Goal: Check status: Check status

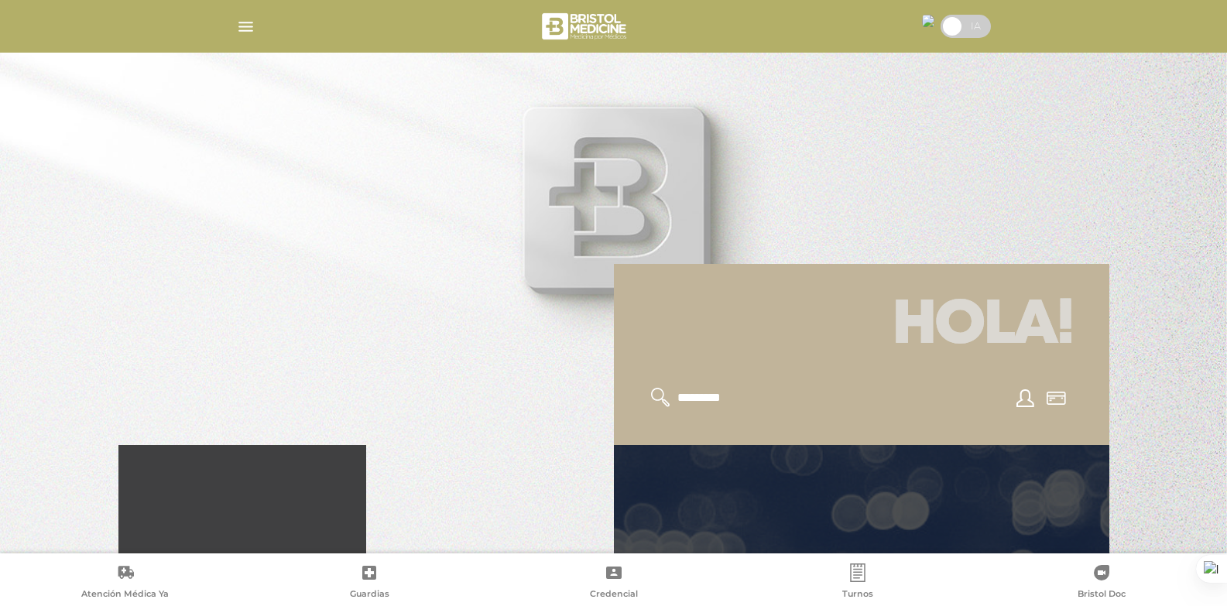
scroll to position [232, 0]
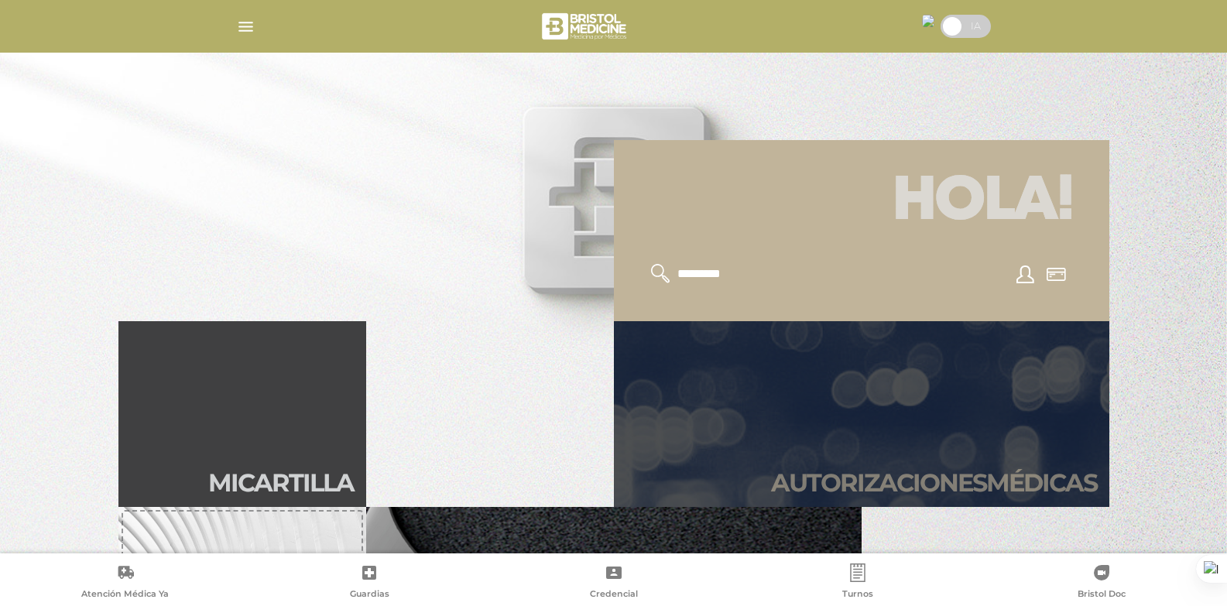
click at [899, 428] on link "Autori zaciones médicas" at bounding box center [861, 414] width 495 height 186
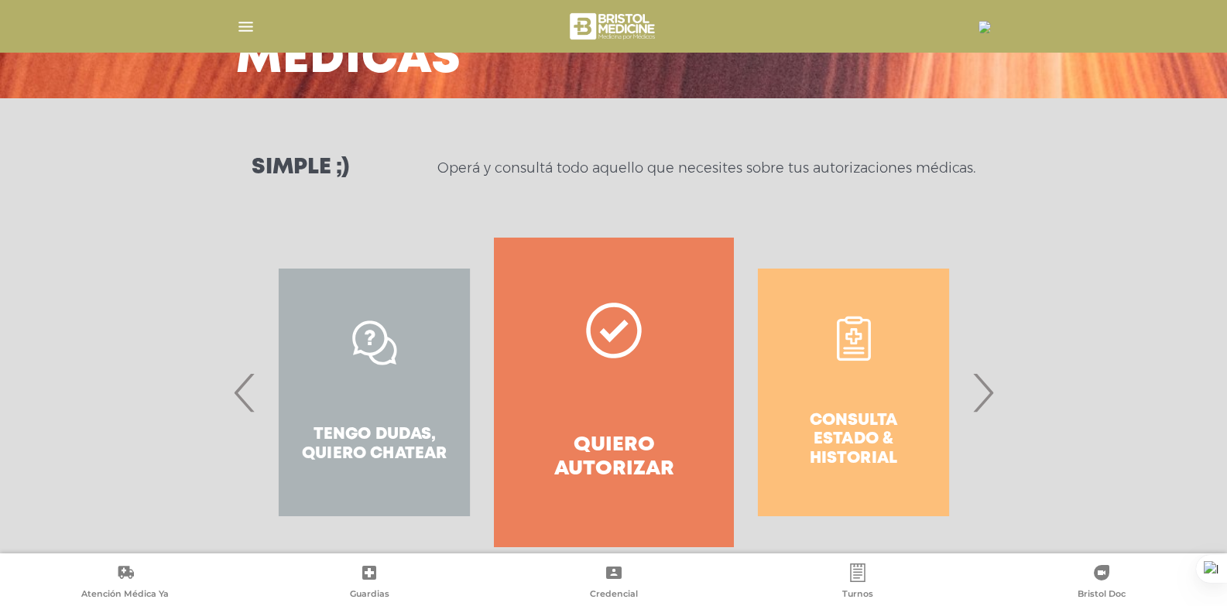
scroll to position [171, 0]
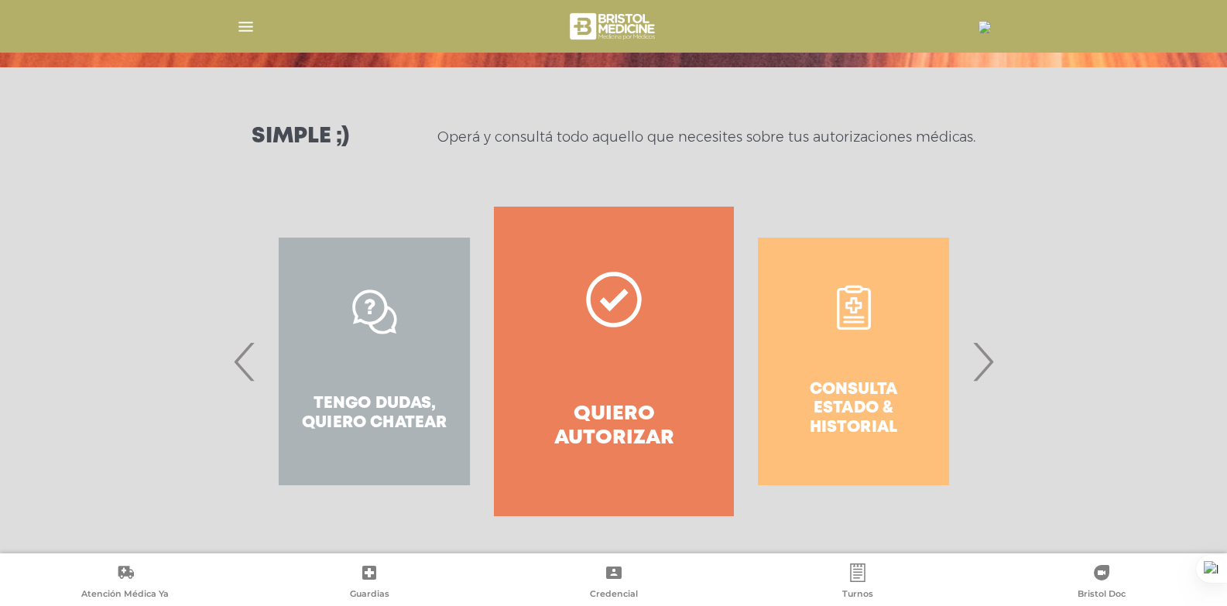
click at [846, 386] on div "Consulta estado & historial" at bounding box center [853, 362] width 239 height 310
click at [979, 359] on span "›" at bounding box center [983, 362] width 30 height 84
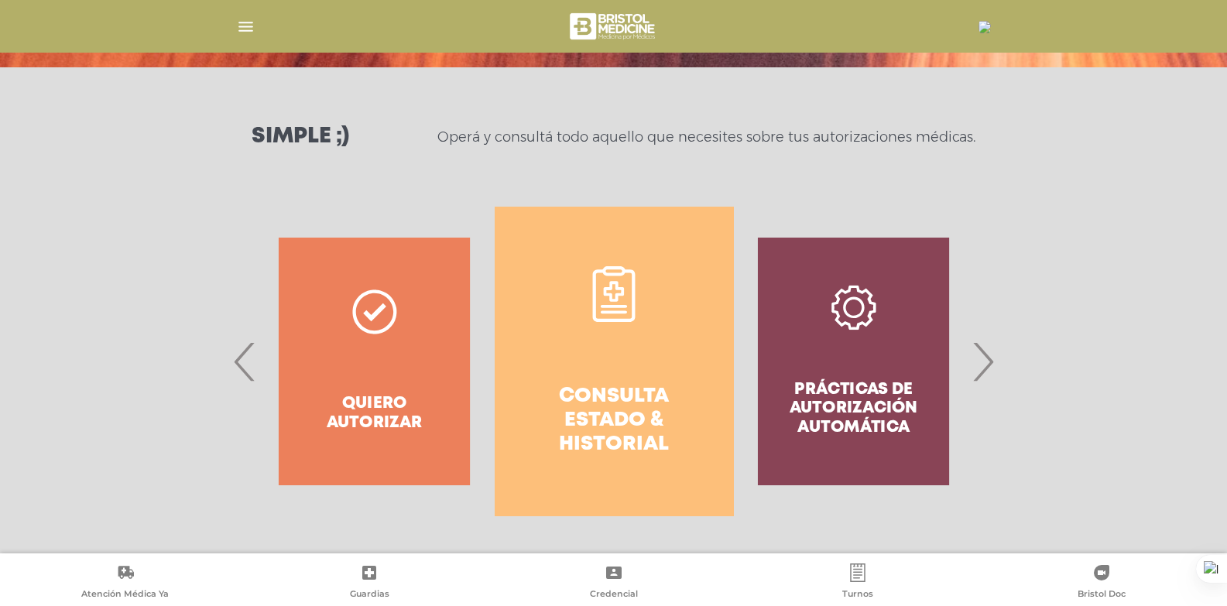
click at [639, 385] on h4 "Consulta estado & historial" at bounding box center [614, 421] width 183 height 73
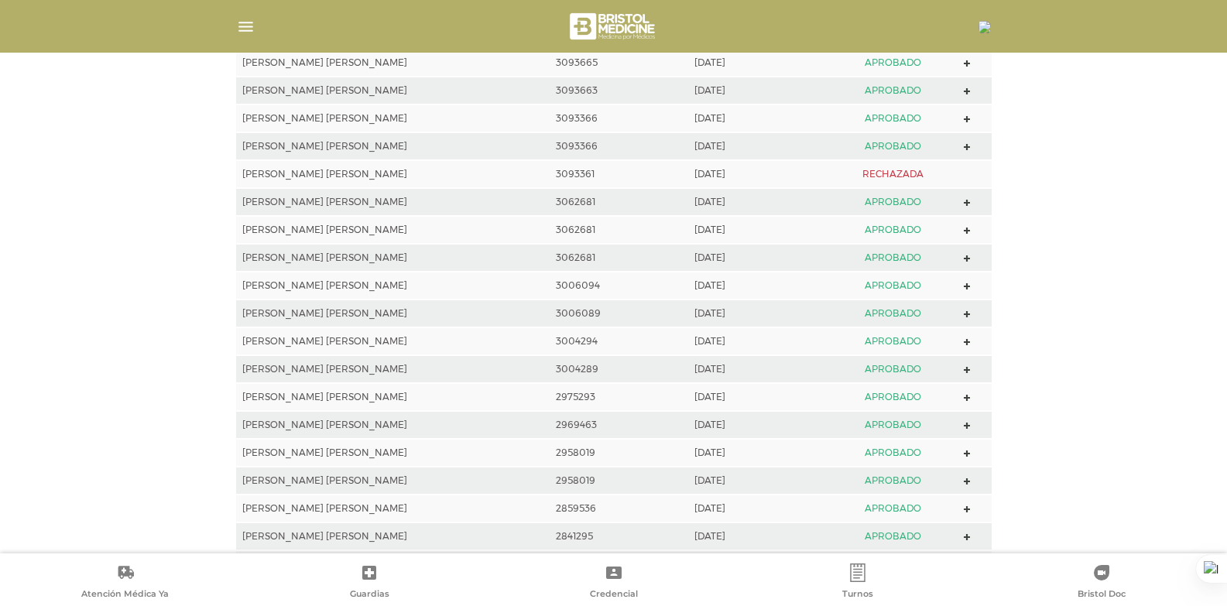
scroll to position [687, 0]
